Goal: Information Seeking & Learning: Learn about a topic

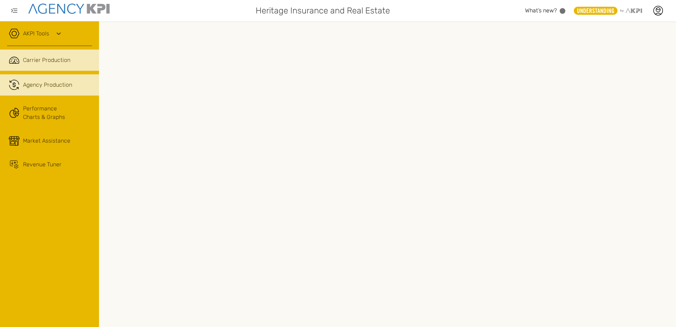
click at [60, 89] on span "Agency Production" at bounding box center [47, 85] width 49 height 8
click at [21, 63] on link ".cls-1{fill:none;stroke:#221f20;stroke-linecap:round;stroke-linejoin:round;stro…" at bounding box center [49, 60] width 99 height 21
click at [15, 86] on icon at bounding box center [14, 85] width 2 height 4
click at [19, 61] on icon at bounding box center [15, 60] width 10 height 6
click at [20, 85] on link ".cls-1{fill:none;stroke:#221f20;stroke-linecap:round;stroke-linejoin:round;stro…" at bounding box center [49, 84] width 99 height 21
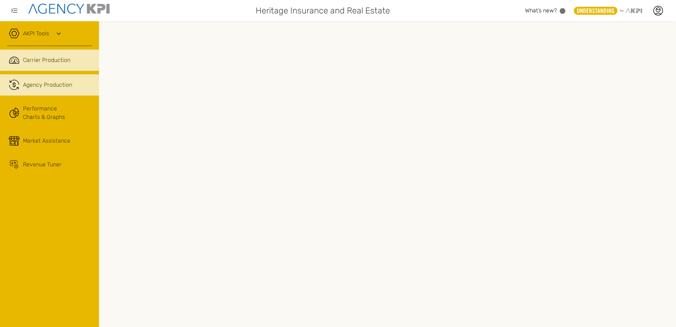
click at [32, 57] on span "Carrier Production" at bounding box center [46, 60] width 47 height 8
click at [13, 86] on icon at bounding box center [14, 85] width 2 height 4
click at [27, 58] on span "Carrier Production" at bounding box center [46, 60] width 47 height 8
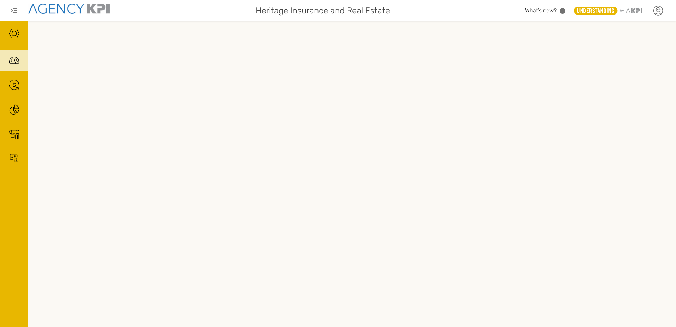
click at [659, 11] on icon at bounding box center [658, 10] width 11 height 11
click at [605, 74] on link "Log Out" at bounding box center [606, 73] width 17 height 6
